Goal: Subscribe to service/newsletter

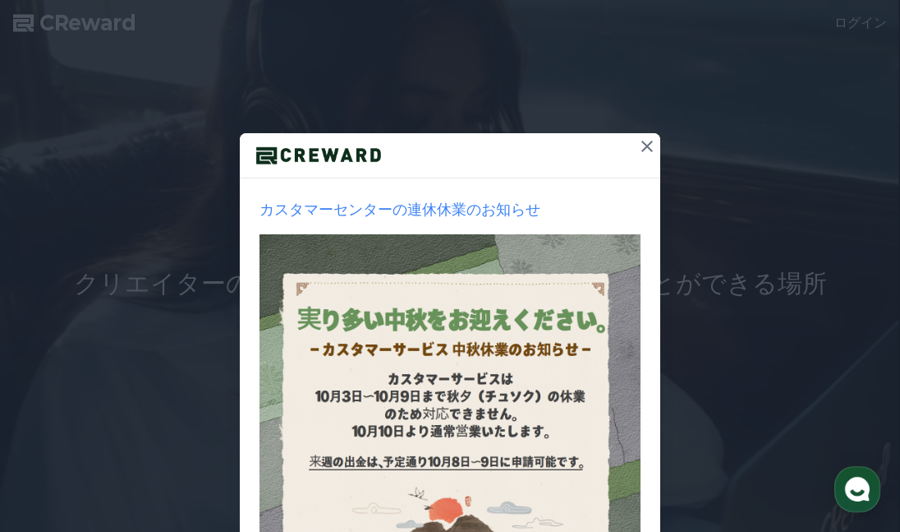
scroll to position [251, 0]
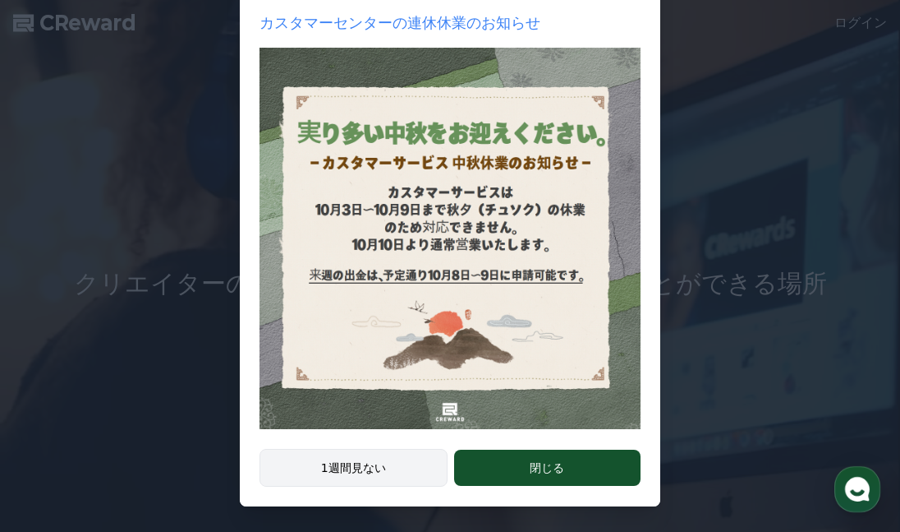
click at [348, 476] on button "1週間見ない" at bounding box center [354, 468] width 188 height 38
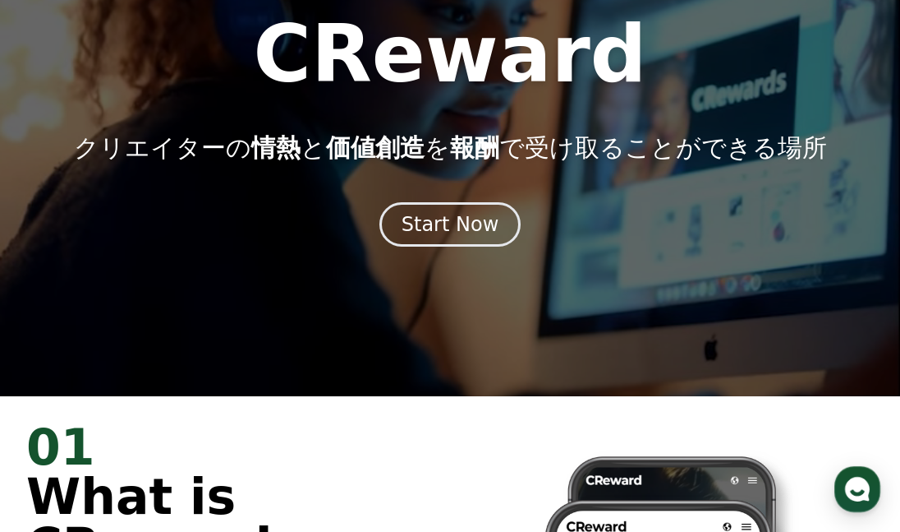
scroll to position [246, 0]
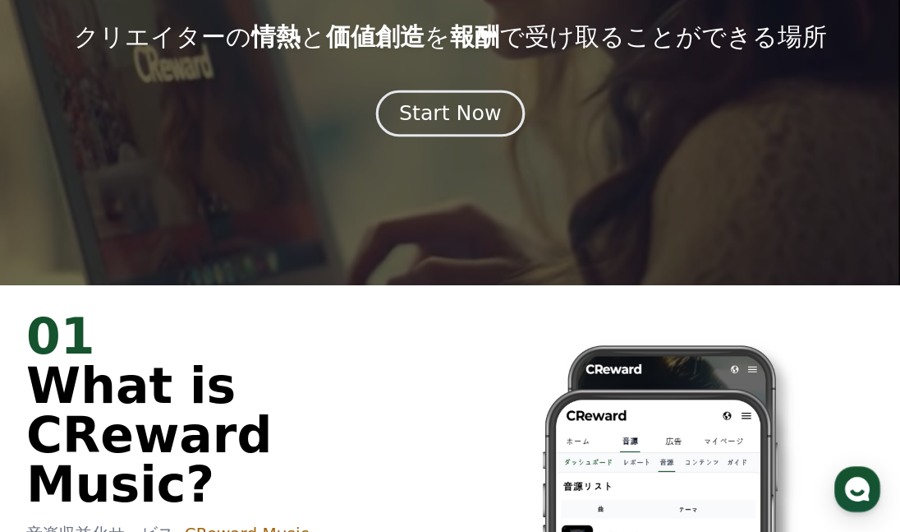
click at [449, 131] on button "Start Now" at bounding box center [449, 113] width 149 height 47
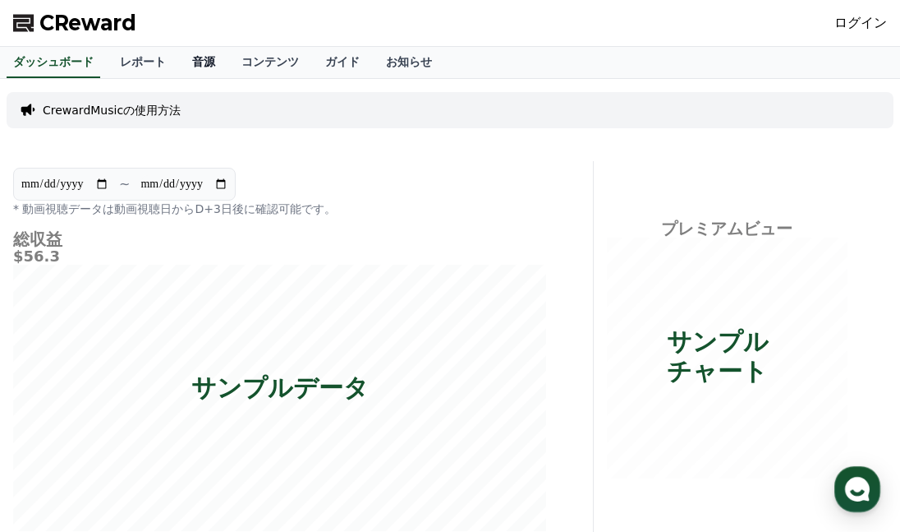
click at [179, 65] on link "音源" at bounding box center [203, 62] width 49 height 31
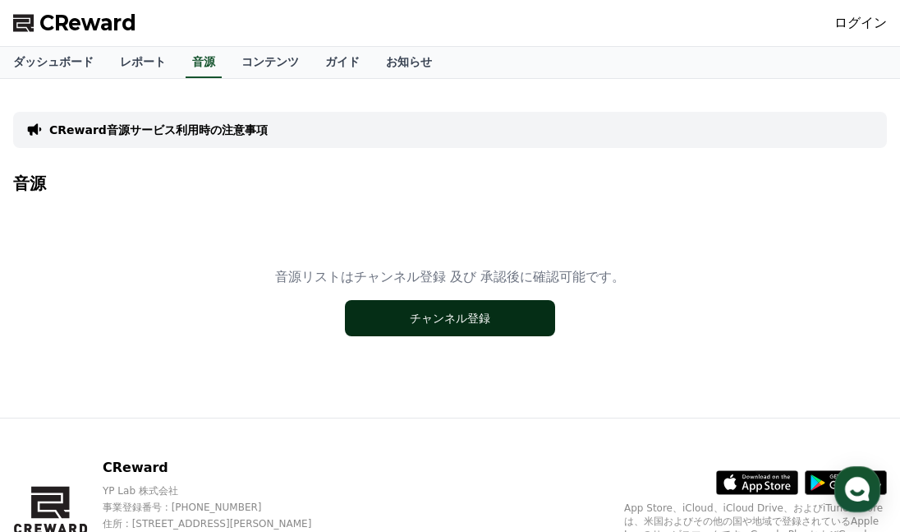
click at [439, 324] on button "チャンネル登録" at bounding box center [450, 318] width 210 height 36
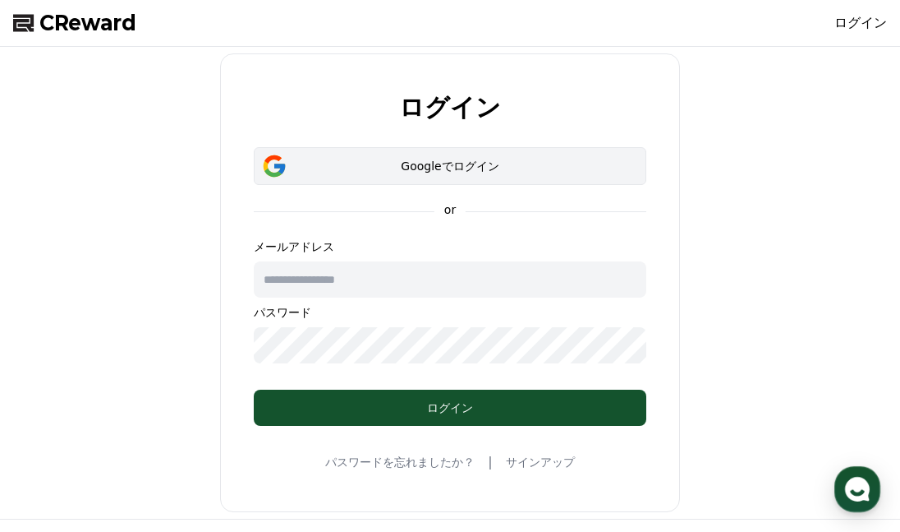
click at [464, 156] on button "Googleでログイン" at bounding box center [450, 166] width 393 height 38
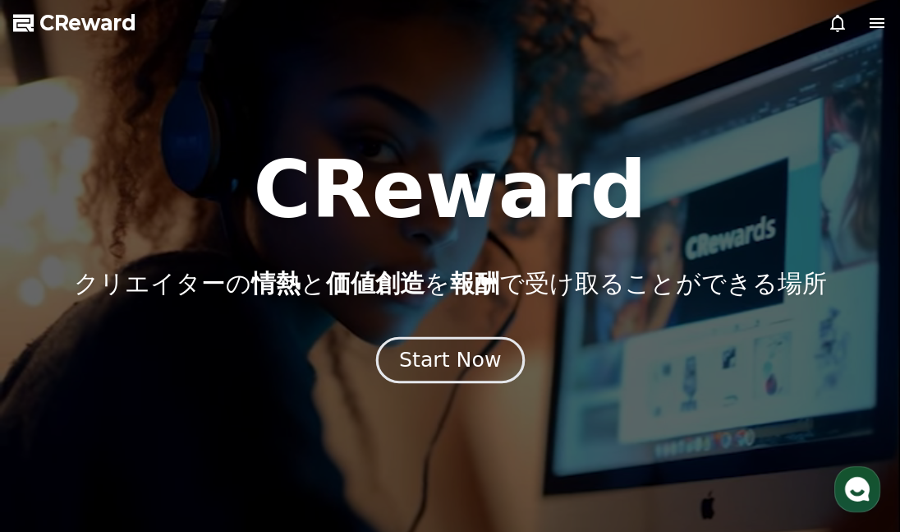
click at [491, 369] on div "Start Now" at bounding box center [450, 360] width 102 height 28
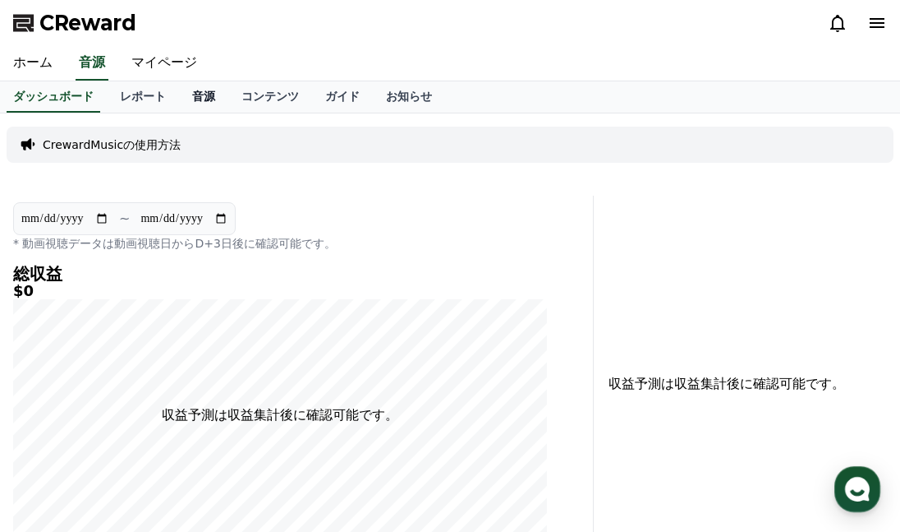
click at [179, 96] on link "音源" at bounding box center [203, 96] width 49 height 31
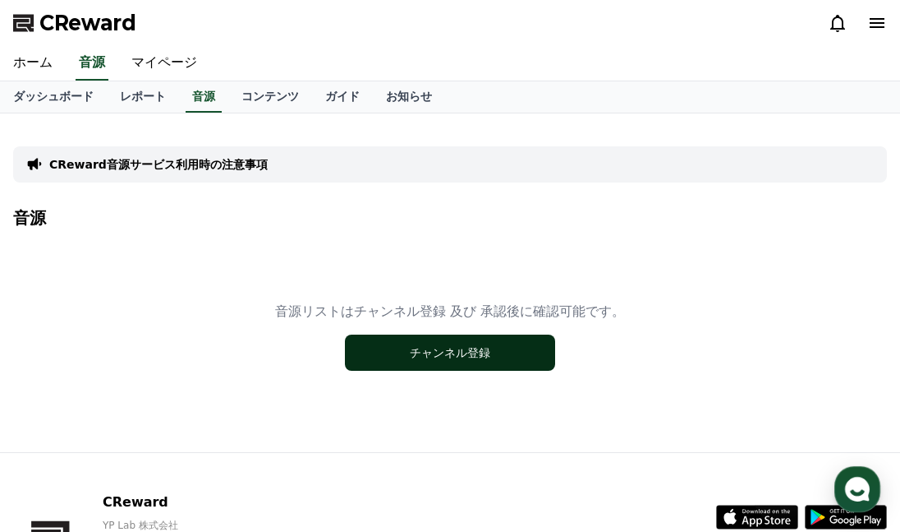
click at [413, 368] on div "音源リストはチャンネル登録 及び 承認後に確認可能です。 チャンネル登録" at bounding box center [450, 335] width 874 height 205
click at [450, 352] on button "チャンネル登録" at bounding box center [450, 352] width 210 height 36
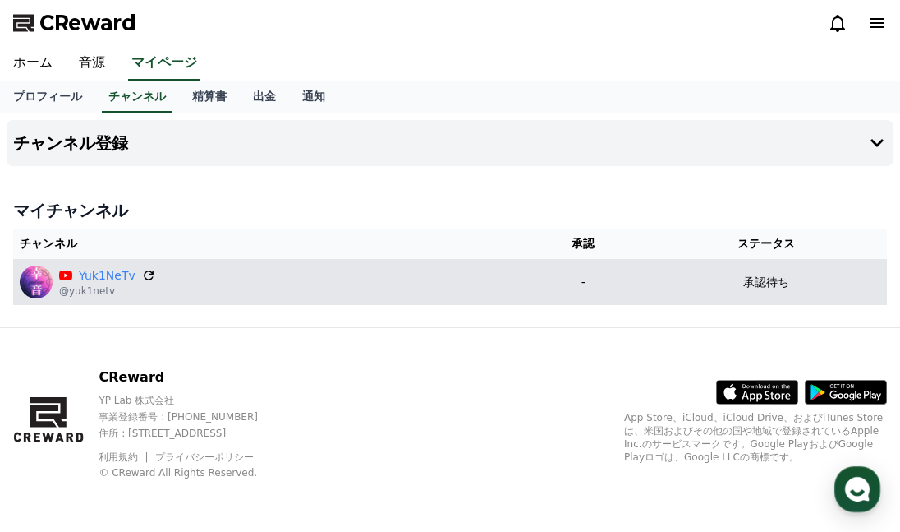
click at [144, 271] on icon at bounding box center [149, 275] width 10 height 10
